Goal: Task Accomplishment & Management: Complete application form

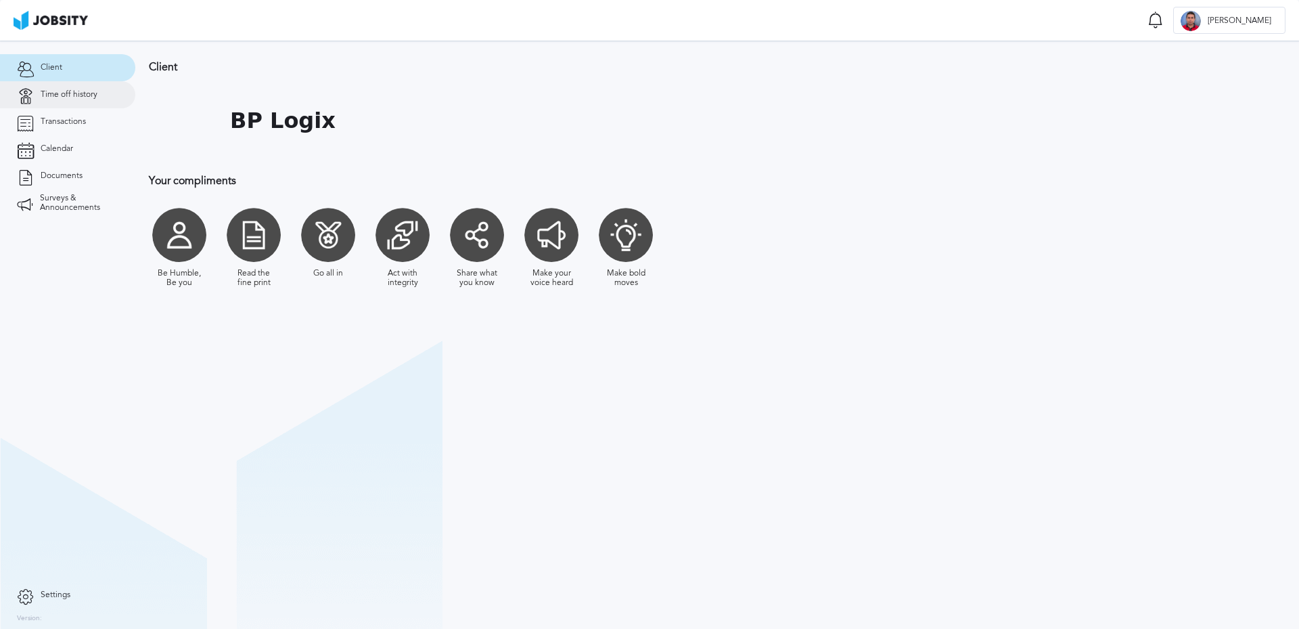
click at [82, 90] on span "Time off history" at bounding box center [69, 94] width 57 height 9
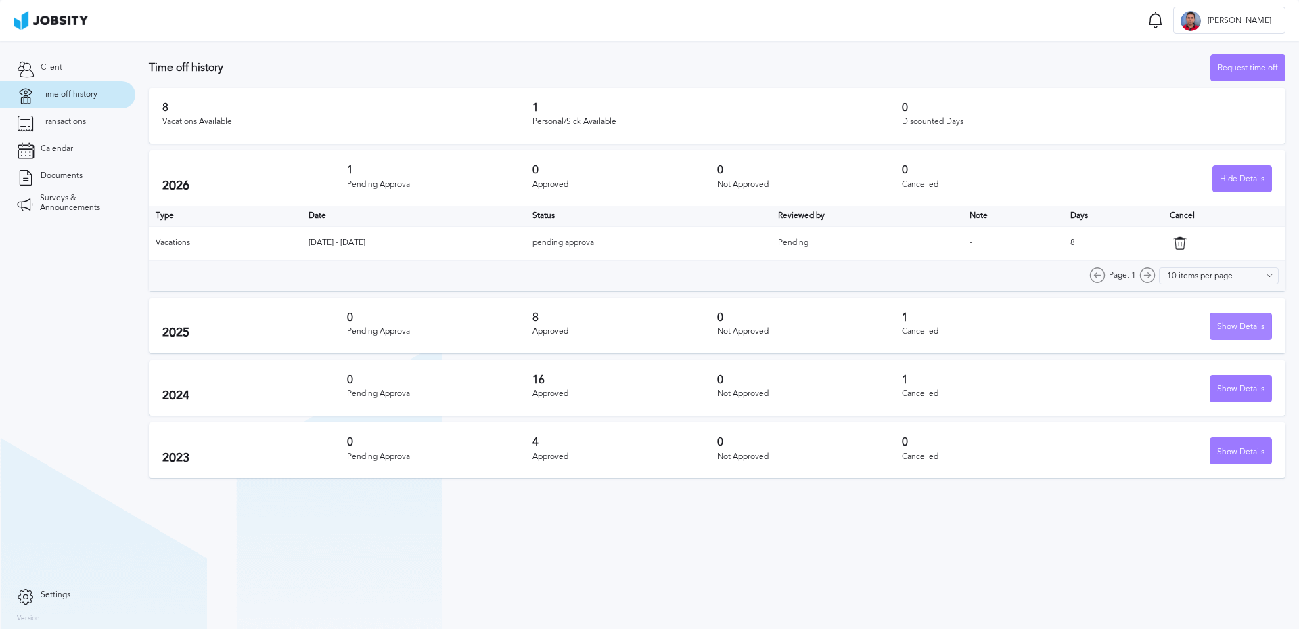
click at [1243, 326] on div "Show Details" at bounding box center [1241, 326] width 61 height 27
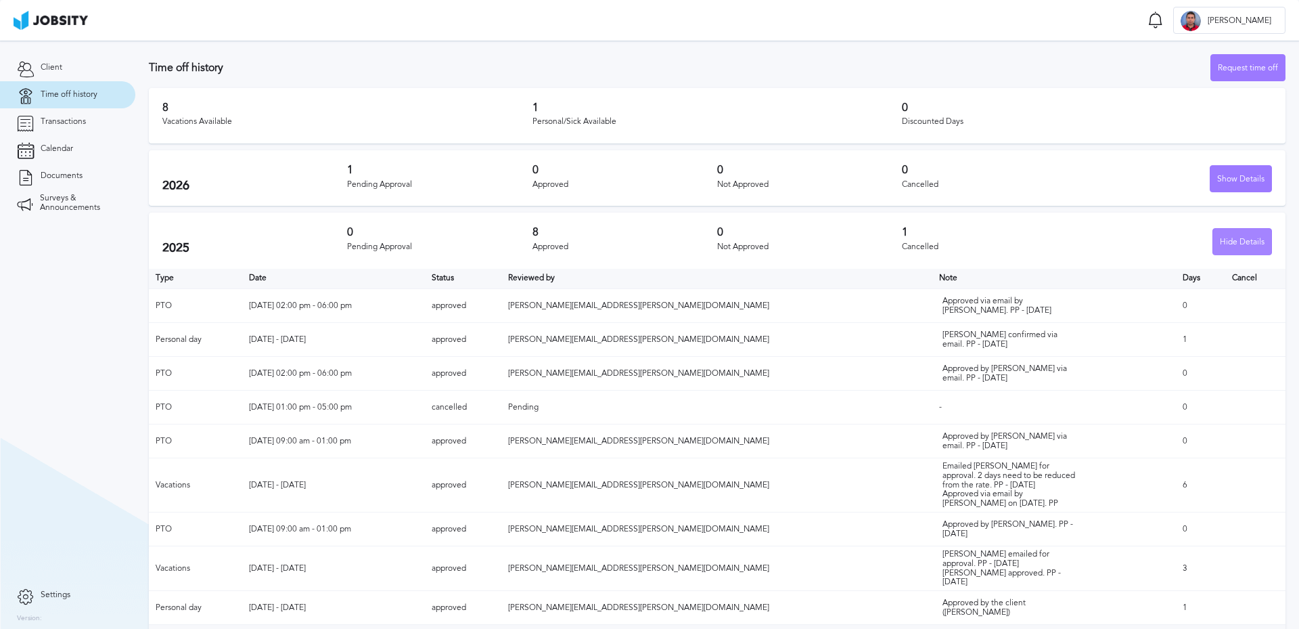
drag, startPoint x: 1227, startPoint y: 243, endPoint x: 1227, endPoint y: 233, distance: 10.2
click at [1227, 241] on div "Hide Details" at bounding box center [1242, 242] width 58 height 27
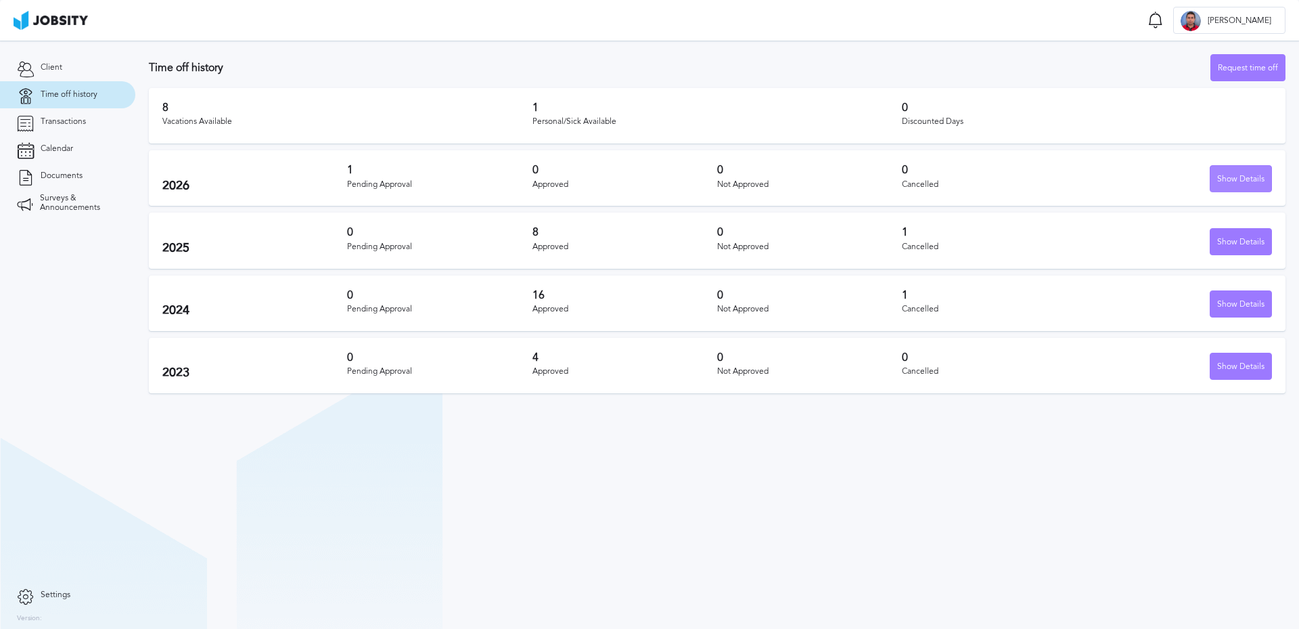
click at [1230, 183] on div "Show Details" at bounding box center [1241, 179] width 61 height 27
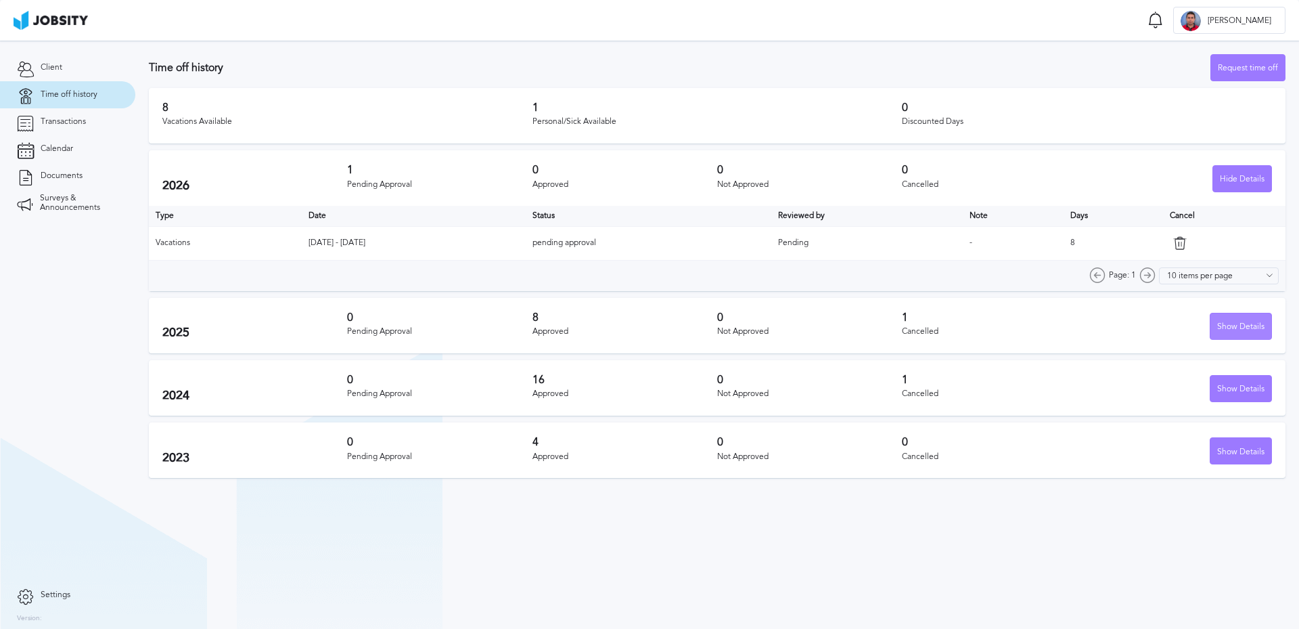
click at [1234, 330] on div "Show Details" at bounding box center [1241, 326] width 61 height 27
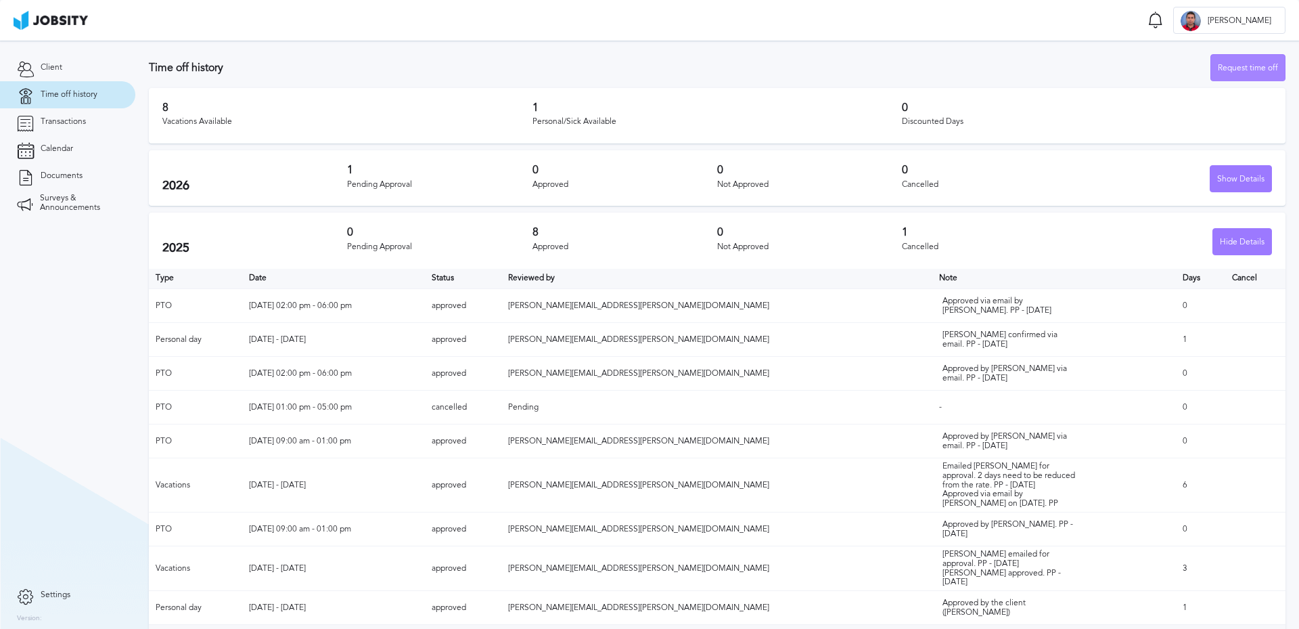
click at [1224, 70] on div "Request time off" at bounding box center [1248, 68] width 74 height 27
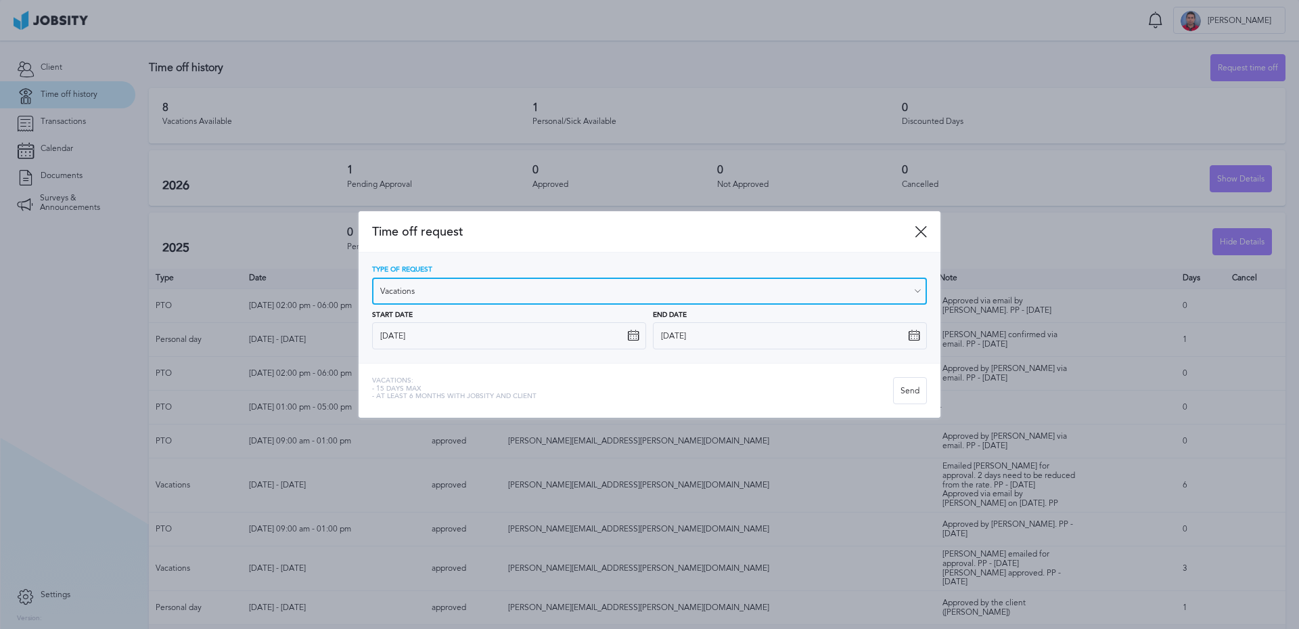
click at [482, 293] on input "Vacations" at bounding box center [649, 290] width 555 height 27
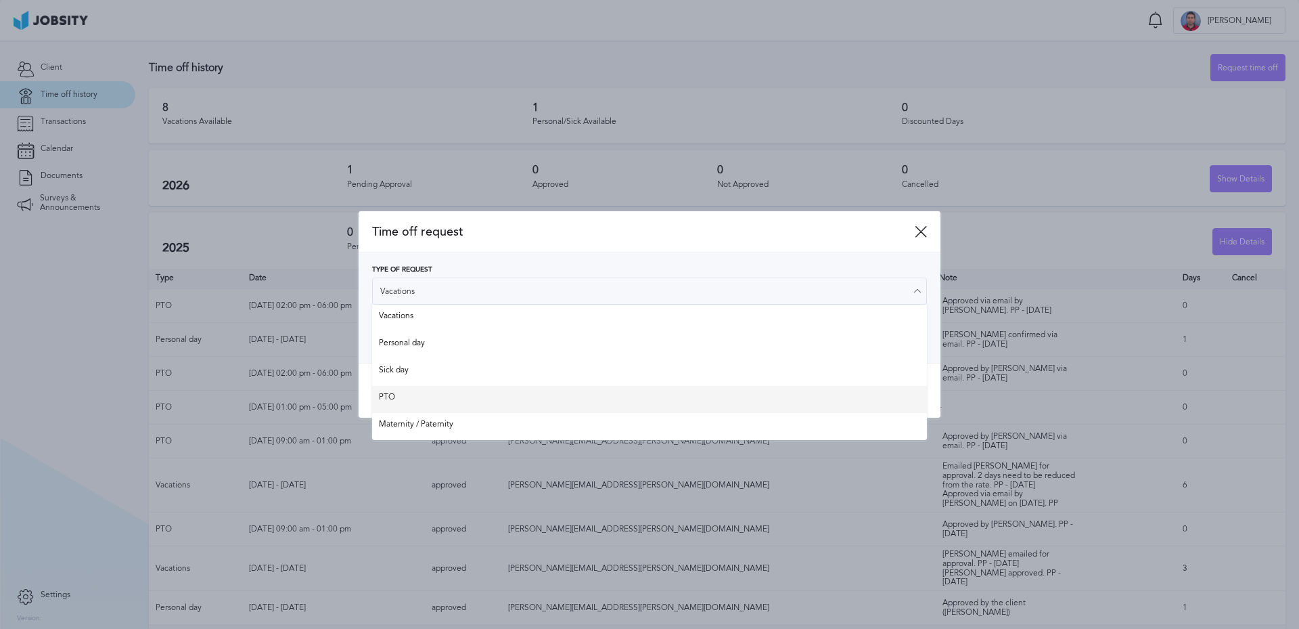
type input "PTO"
click at [423, 395] on div "Time off request Type of Request PTO Vacations Personal day Sick day PTO Matern…" at bounding box center [650, 314] width 582 height 207
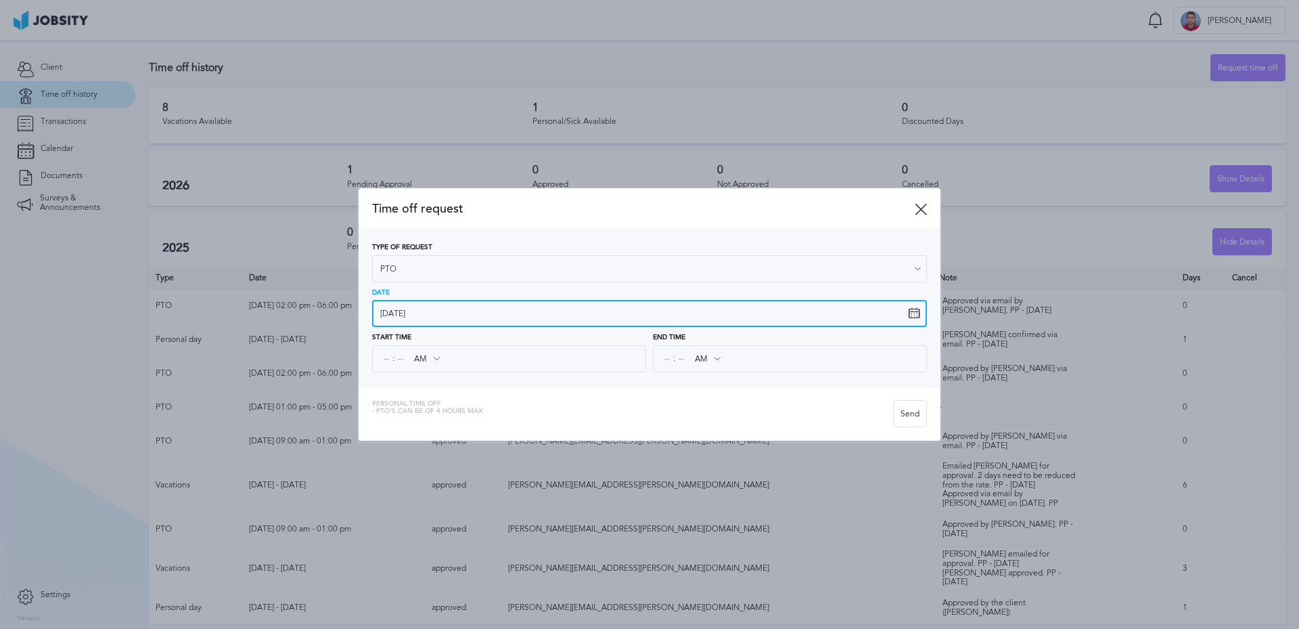
click at [404, 310] on input "[DATE]" at bounding box center [649, 313] width 555 height 27
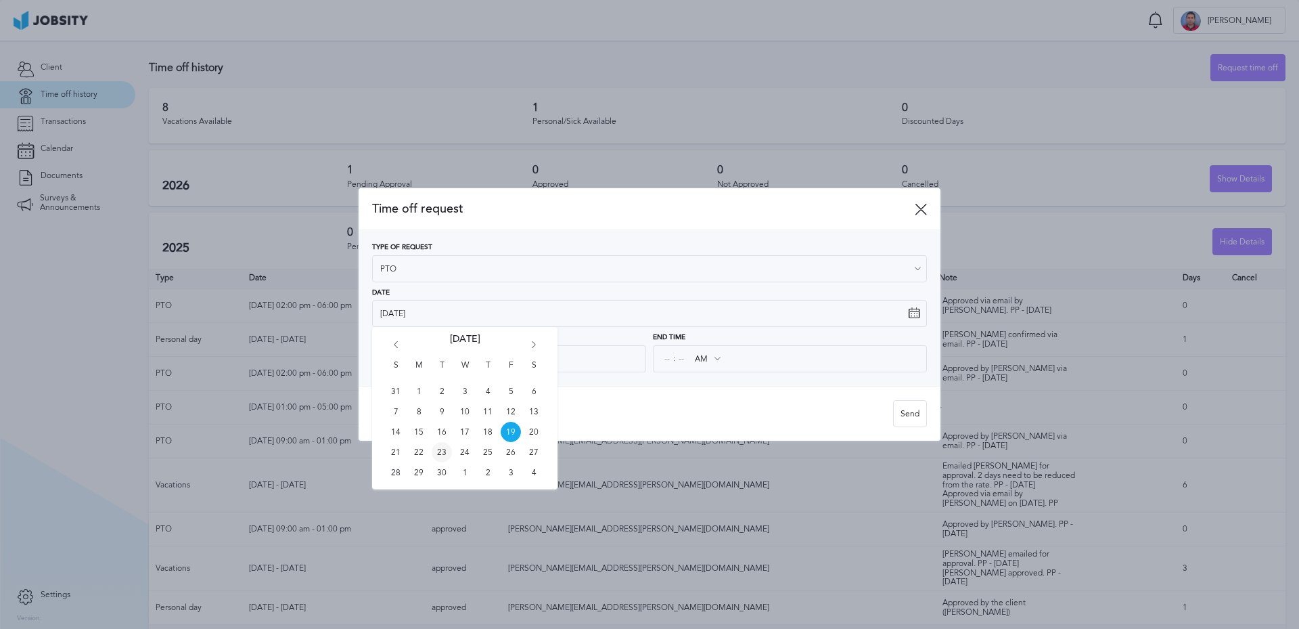
click at [441, 452] on span "23" at bounding box center [442, 452] width 20 height 20
type input "[DATE]"
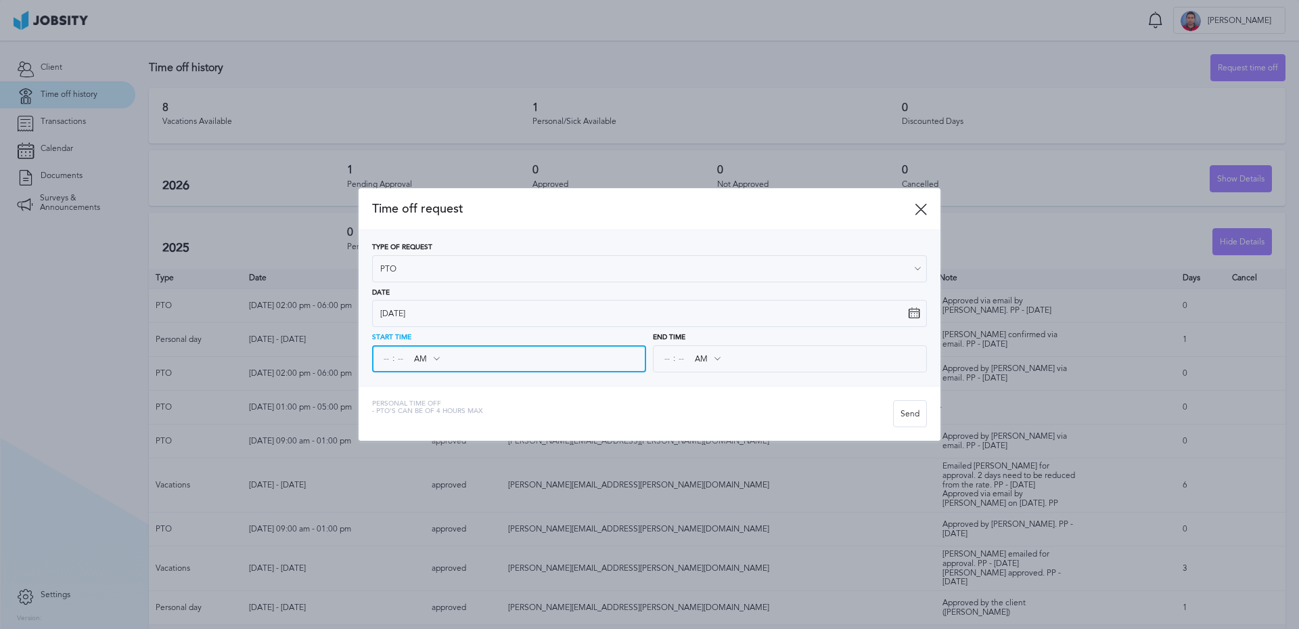
click at [386, 359] on input at bounding box center [386, 358] width 12 height 24
type input "02"
click at [400, 359] on input at bounding box center [401, 358] width 12 height 24
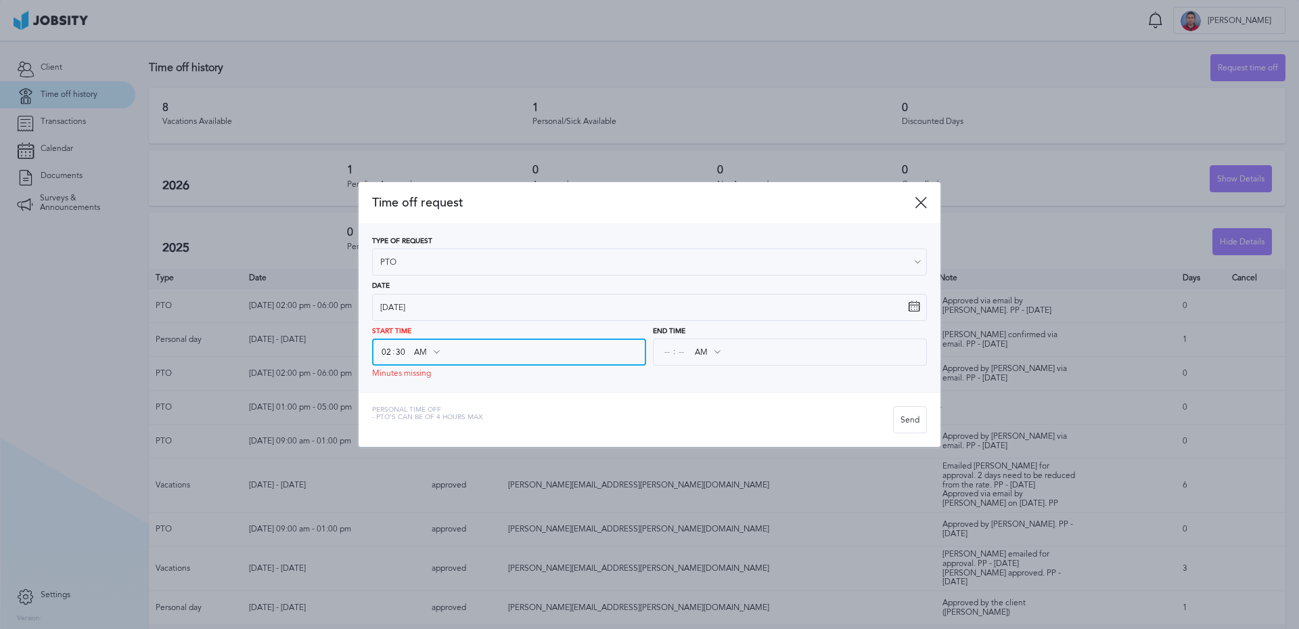
type input "30"
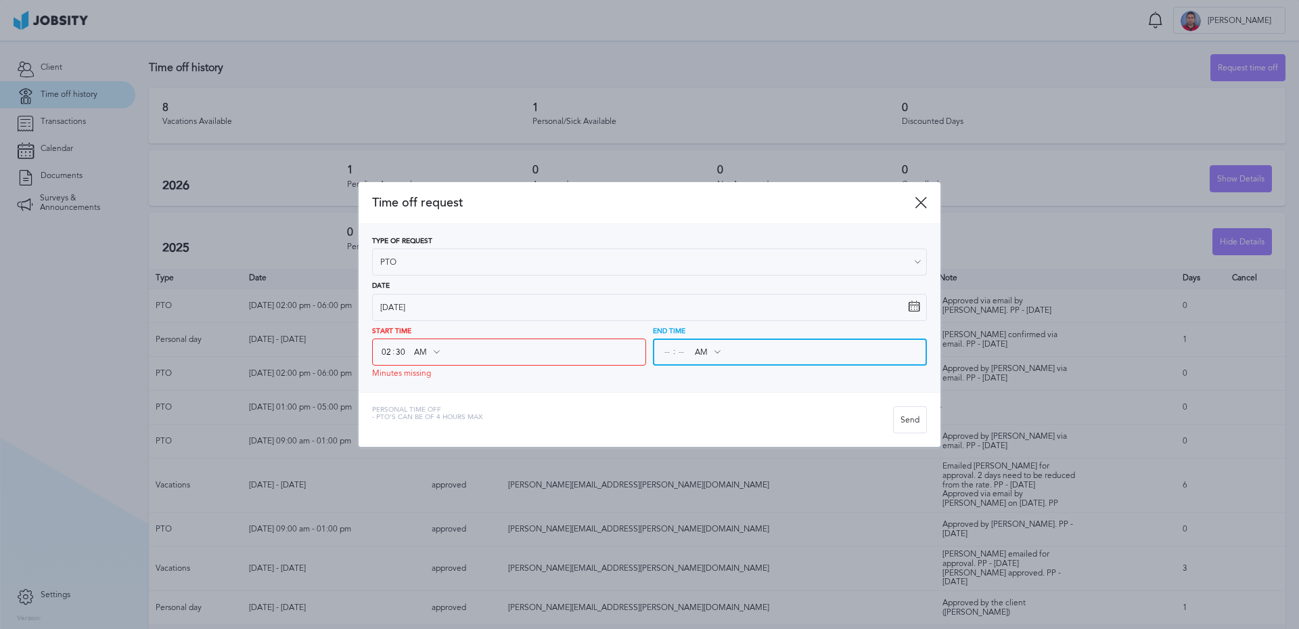
click at [667, 353] on input at bounding box center [667, 352] width 12 height 24
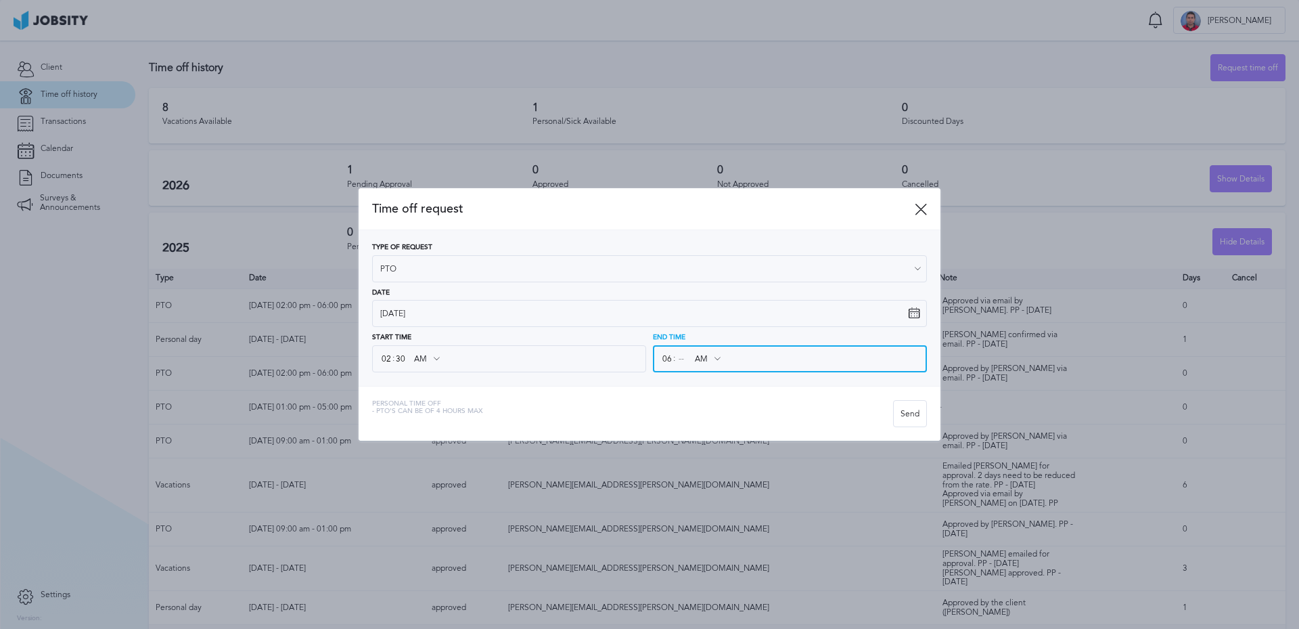
type input "06"
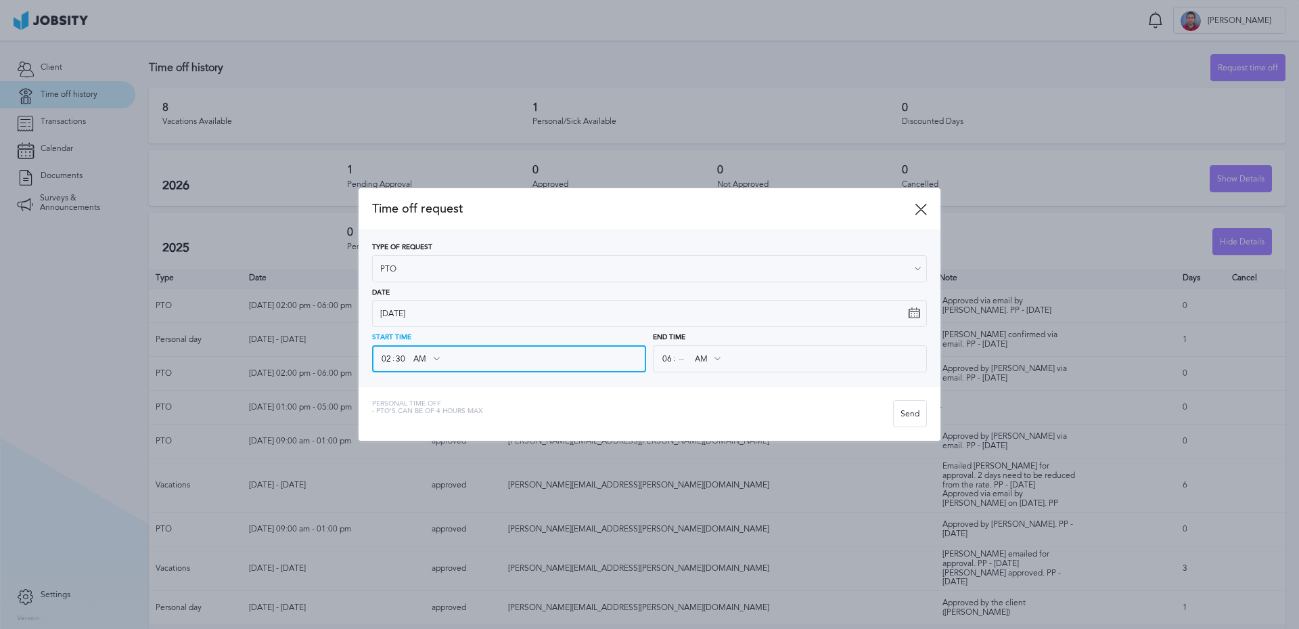
click at [443, 358] on input "AM" at bounding box center [426, 358] width 39 height 24
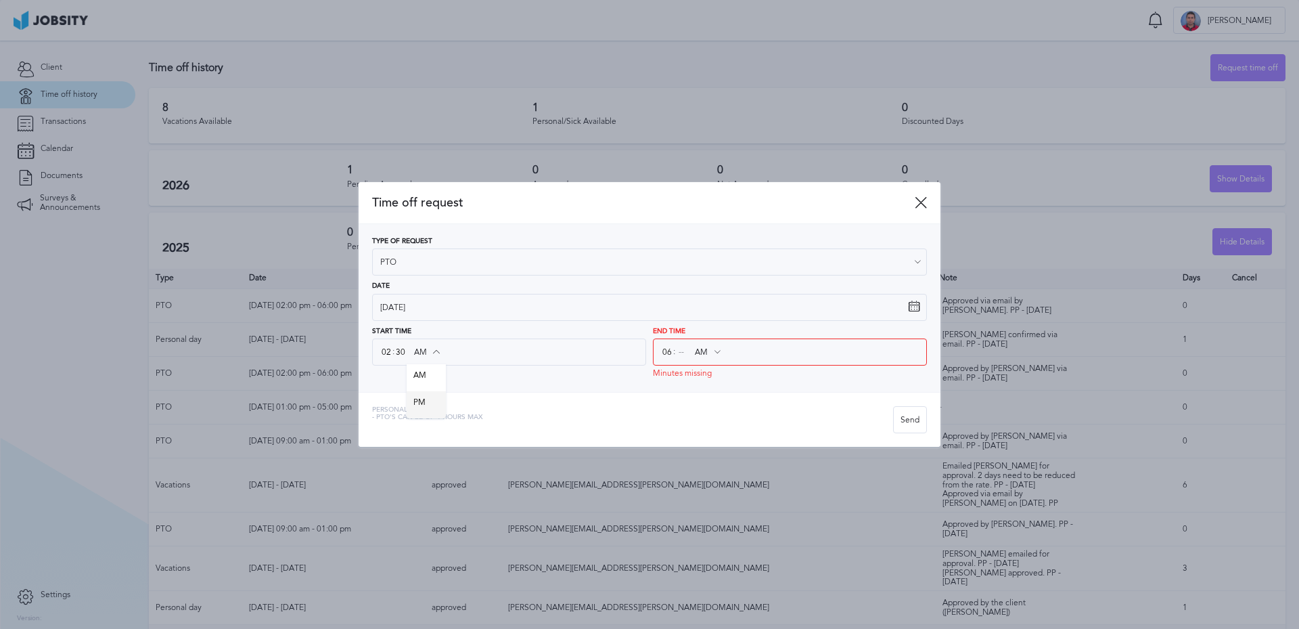
type input "PM"
click at [428, 404] on div "Time off request Type of Request PTO Vacations Personal day Sick day PTO Matern…" at bounding box center [650, 314] width 582 height 265
click at [683, 348] on input at bounding box center [681, 352] width 12 height 24
type input "30"
click at [702, 351] on input "AM" at bounding box center [707, 352] width 39 height 24
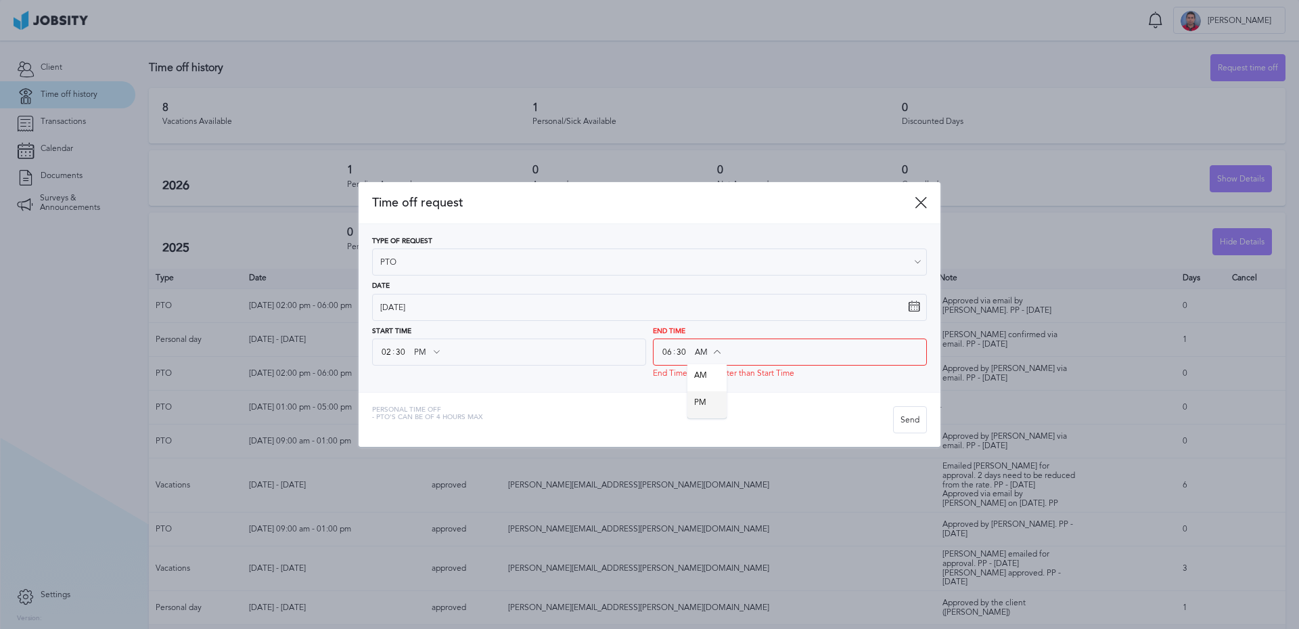
type input "PM"
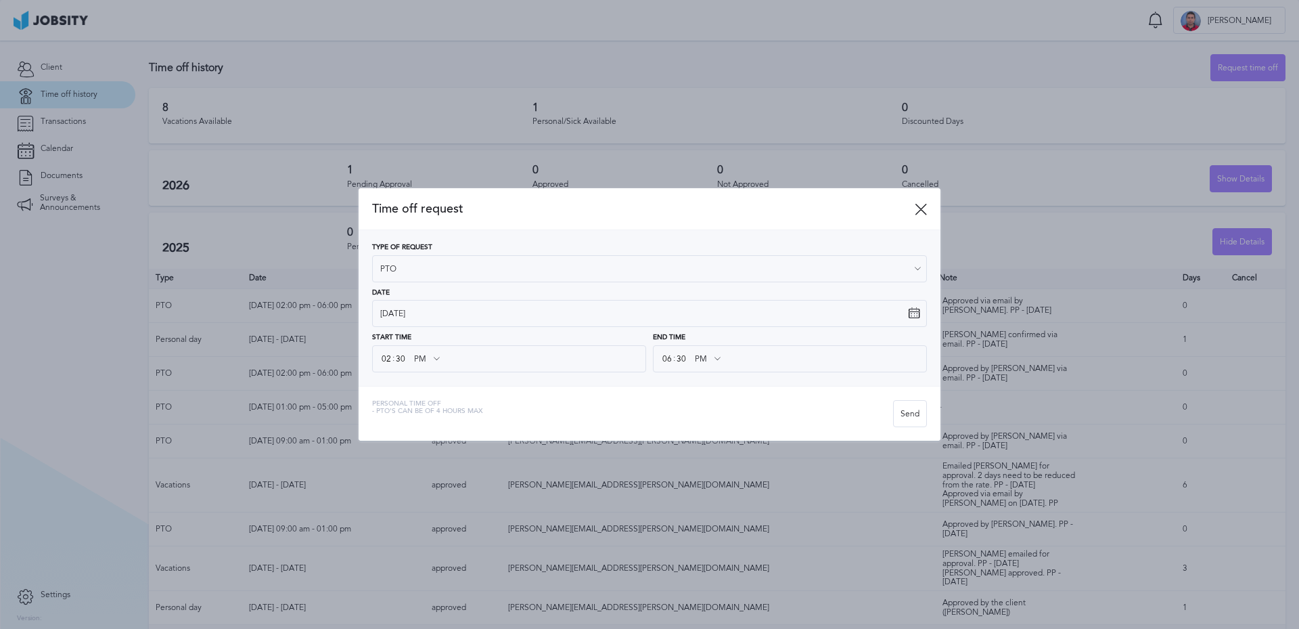
click at [703, 398] on div "Time off request Type of Request PTO Vacations Personal day Sick day PTO Matern…" at bounding box center [650, 314] width 582 height 252
click at [720, 390] on div "Personal Time Off - PTO's can be of 4 hours [PERSON_NAME]" at bounding box center [650, 413] width 582 height 55
click at [916, 412] on div "Send" at bounding box center [910, 414] width 32 height 27
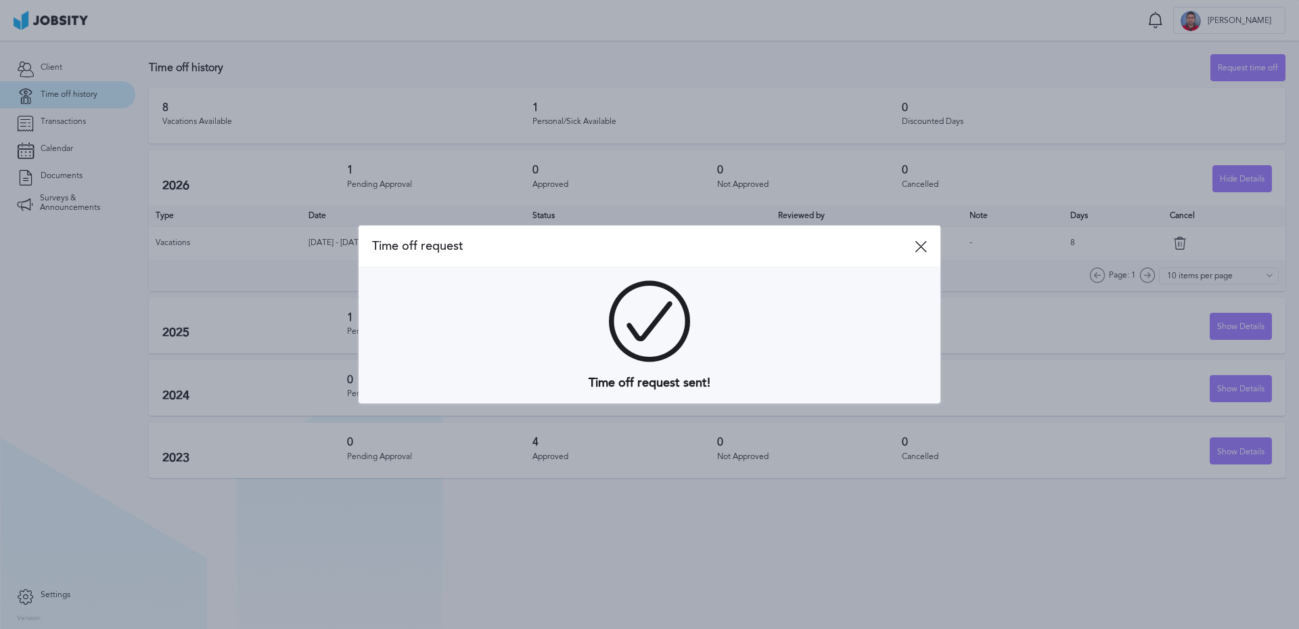
click at [914, 252] on span "Time off request" at bounding box center [643, 246] width 543 height 14
click at [922, 248] on icon at bounding box center [921, 246] width 12 height 12
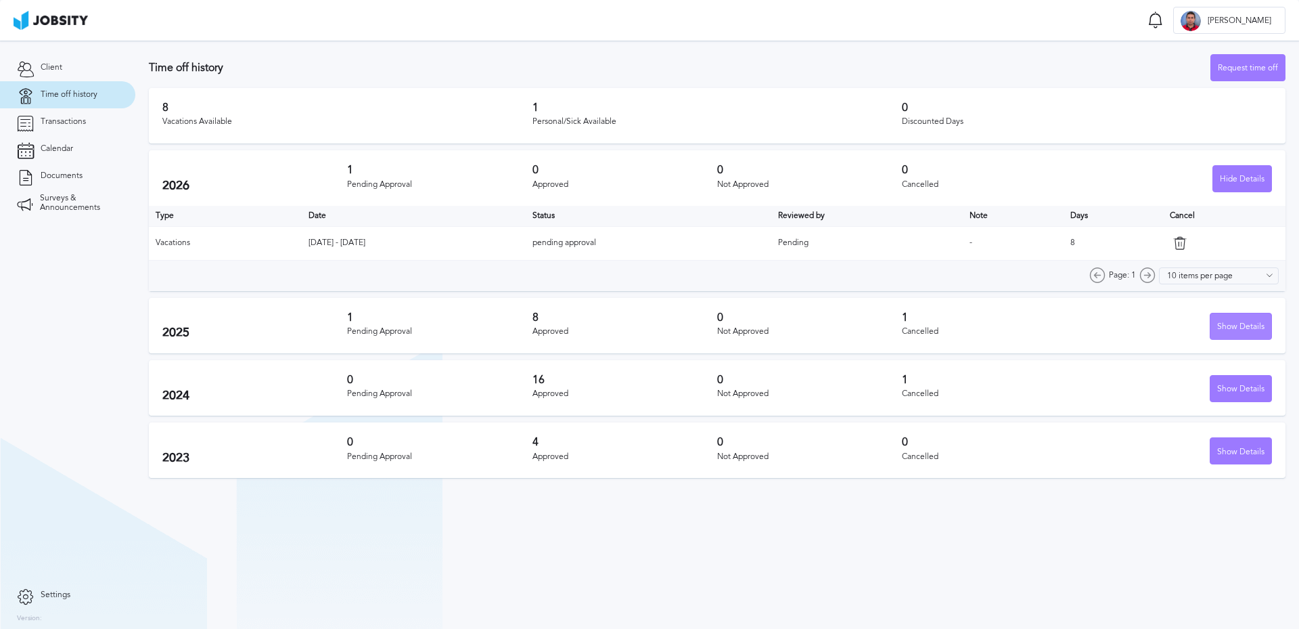
click at [1236, 326] on div "Show Details" at bounding box center [1241, 326] width 61 height 27
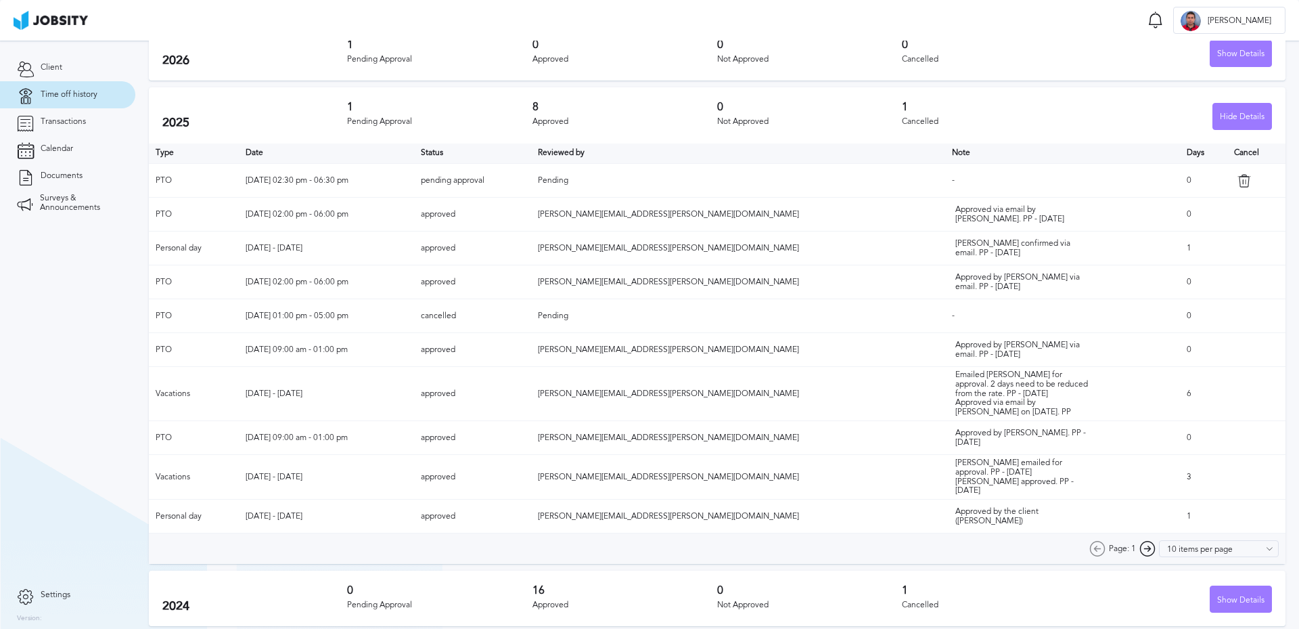
scroll to position [135, 0]
